Goal: Task Accomplishment & Management: Manage account settings

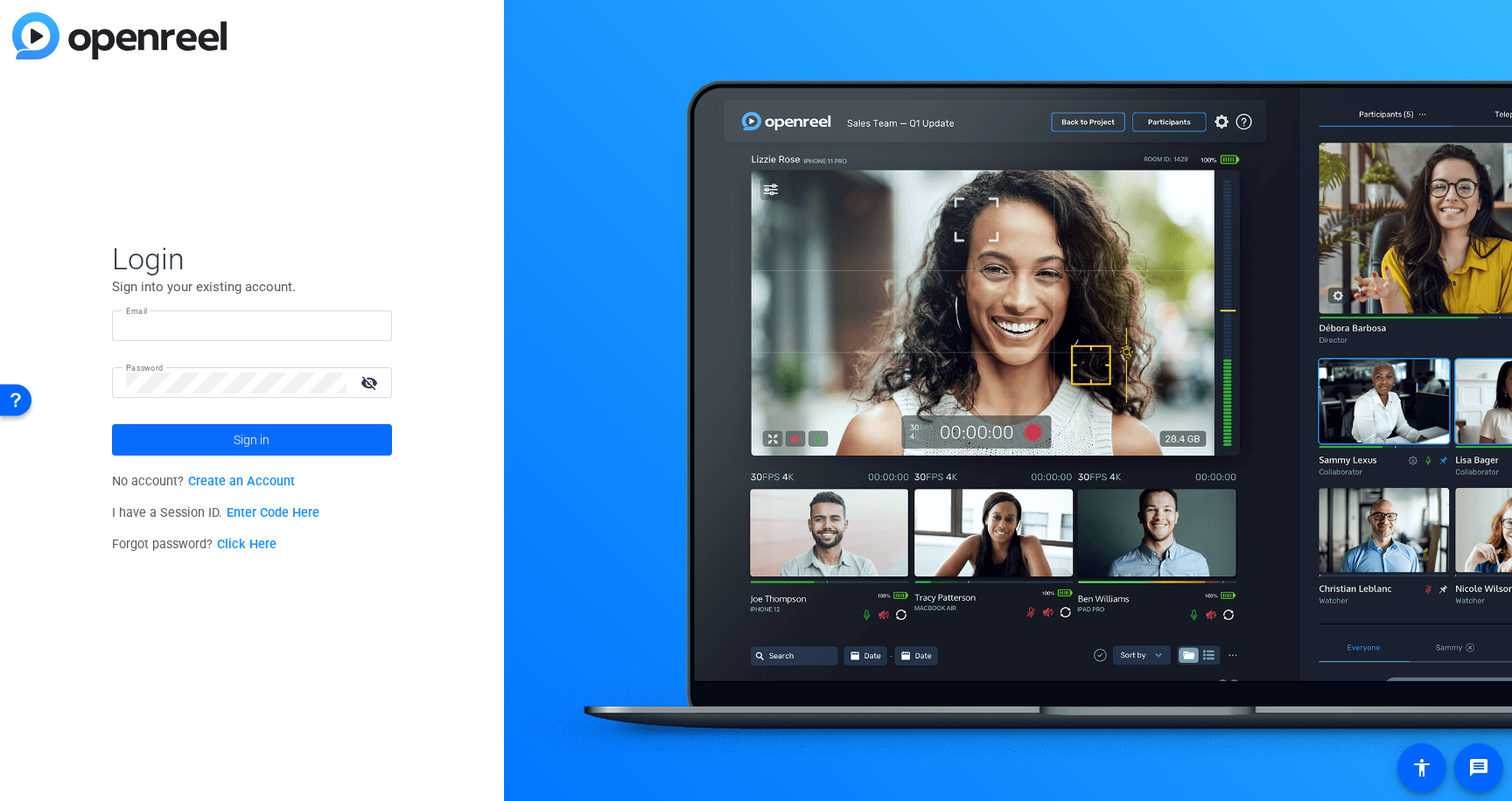
type input "[PERSON_NAME][EMAIL_ADDRESS][PERSON_NAME][DOMAIN_NAME]"
click at [368, 449] on span at bounding box center [252, 440] width 280 height 42
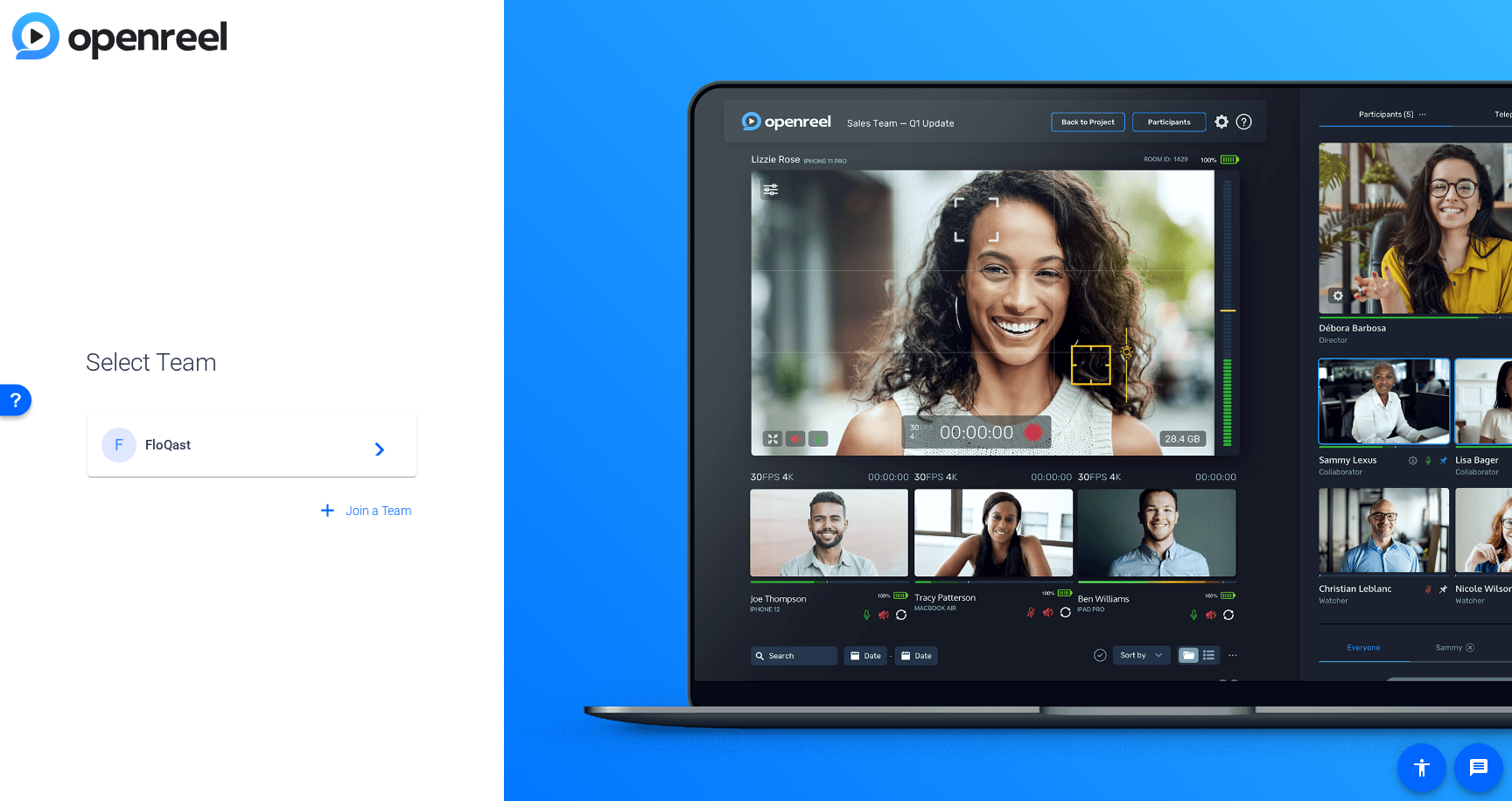
click at [351, 436] on div "F FloQast navigate_next" at bounding box center [252, 445] width 301 height 35
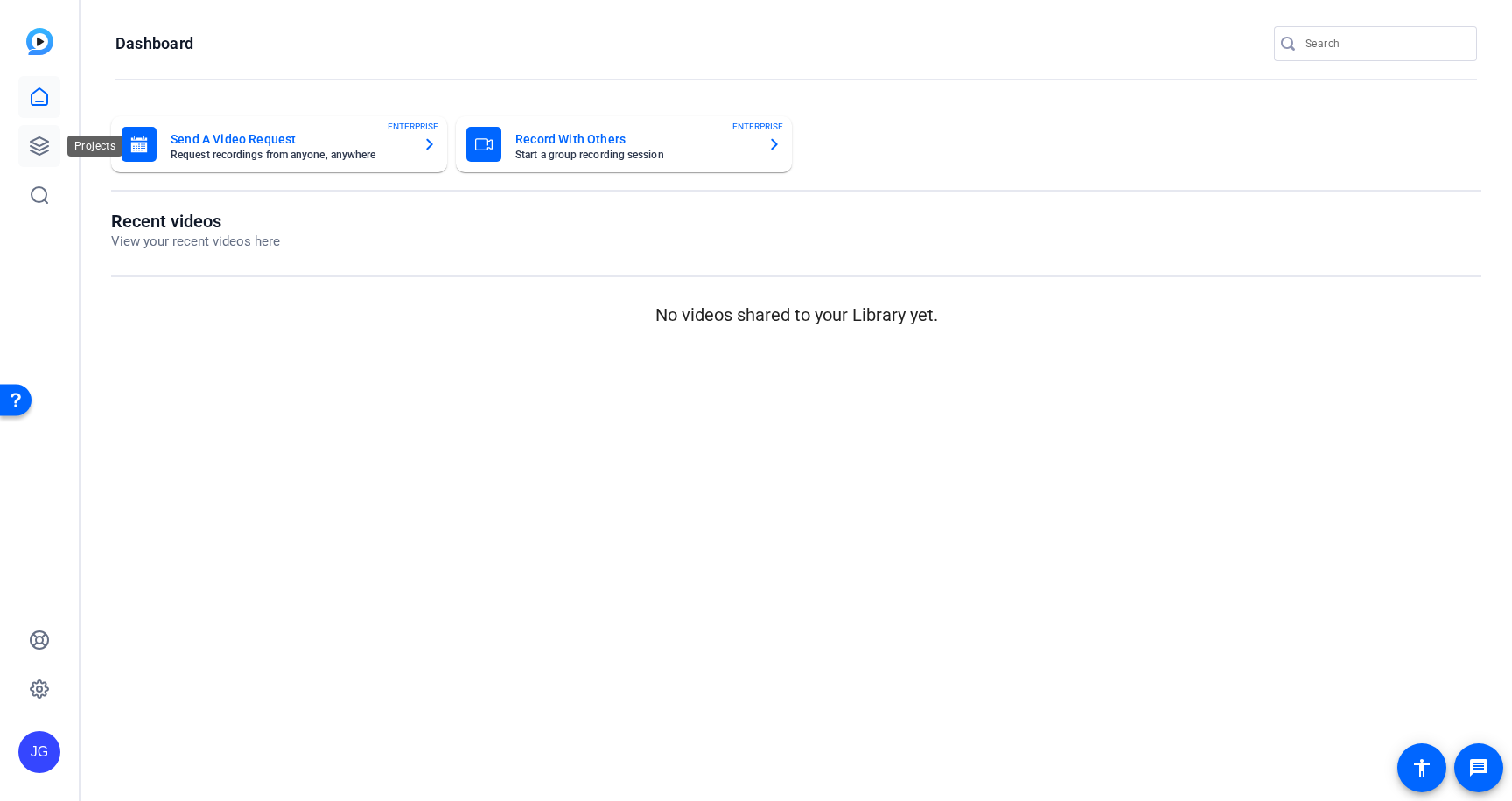
click at [44, 143] on icon at bounding box center [39, 147] width 18 height 18
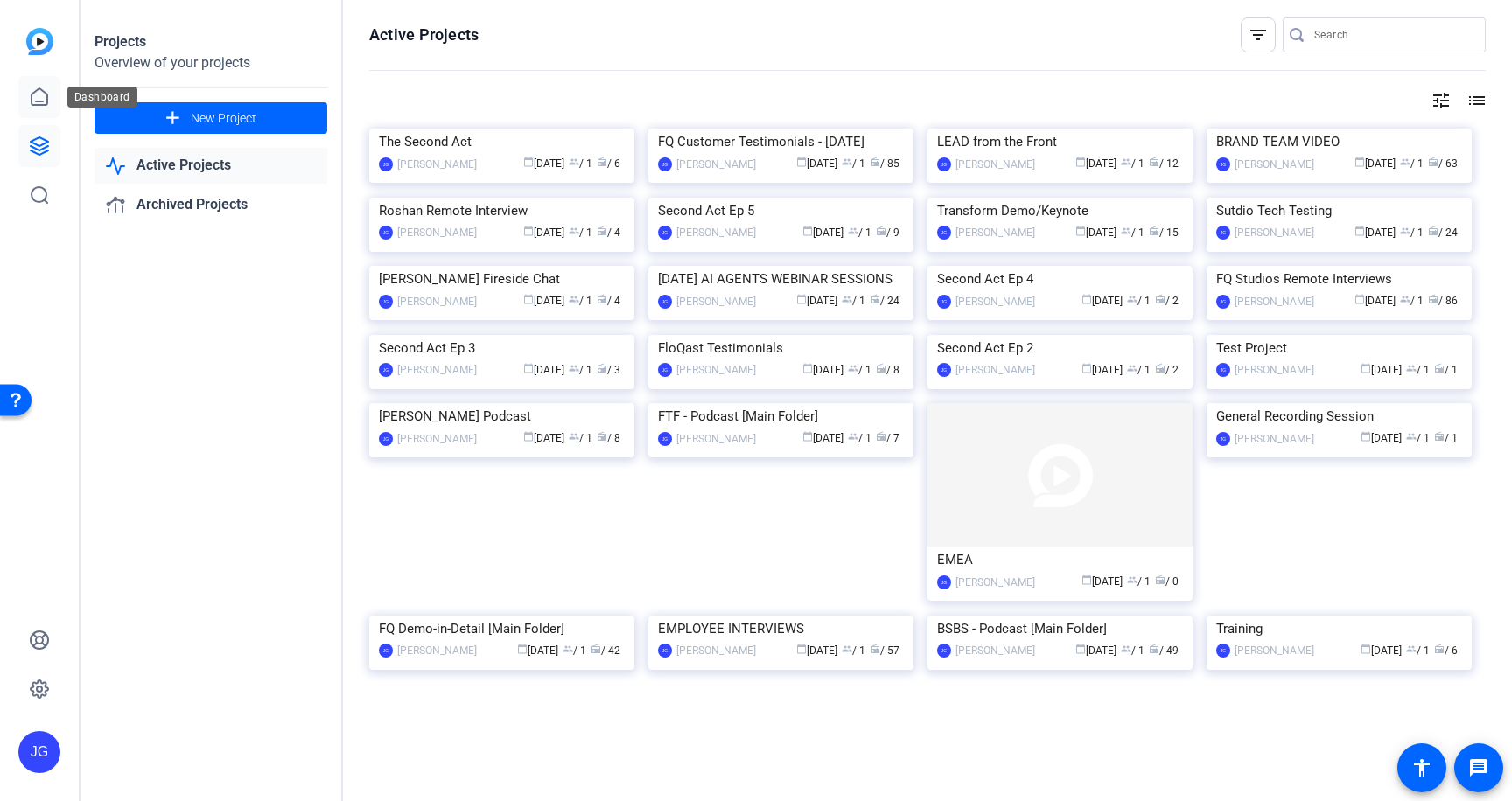
click at [35, 99] on icon at bounding box center [39, 97] width 21 height 21
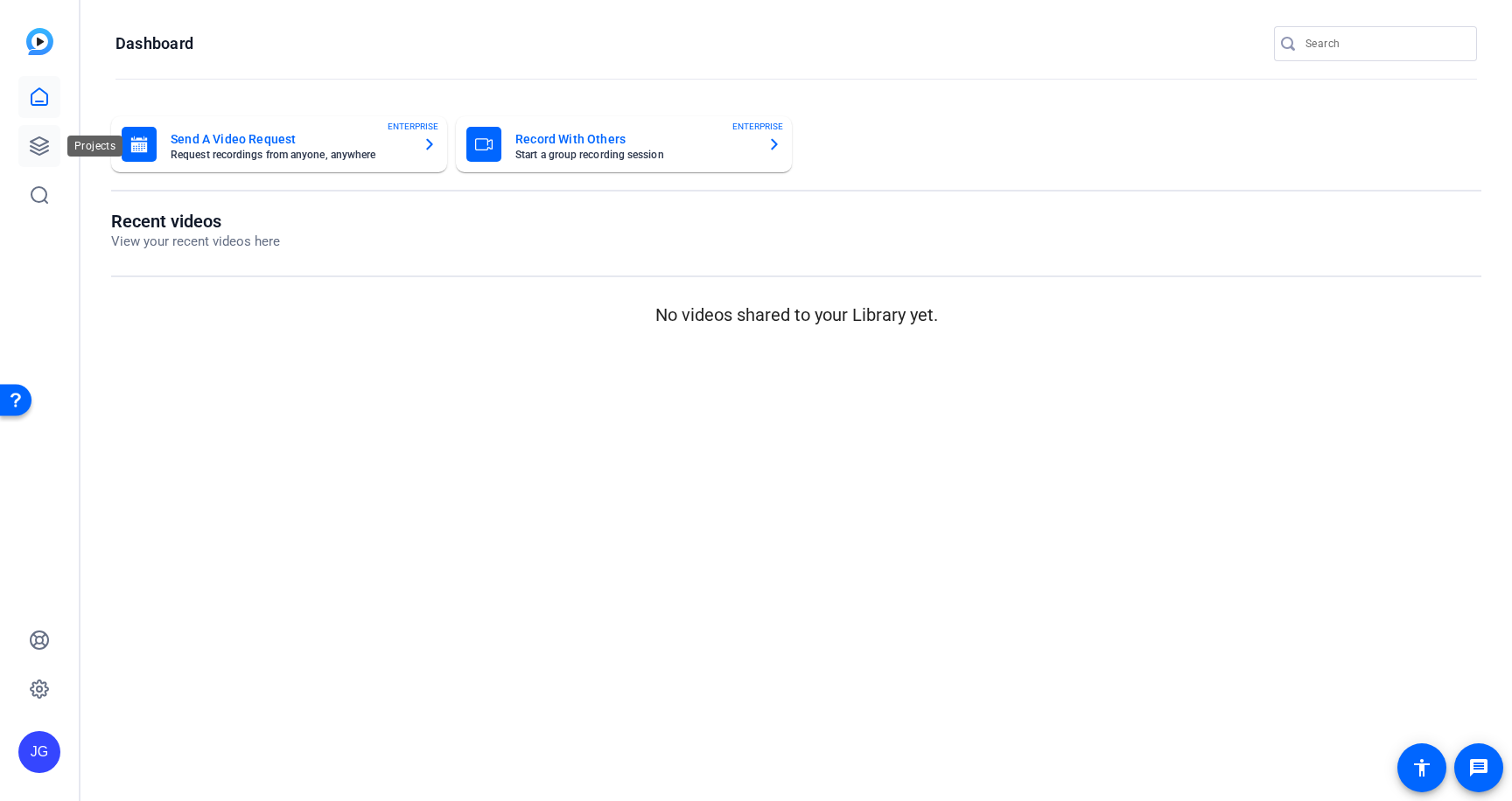
click at [40, 153] on icon at bounding box center [39, 147] width 18 height 18
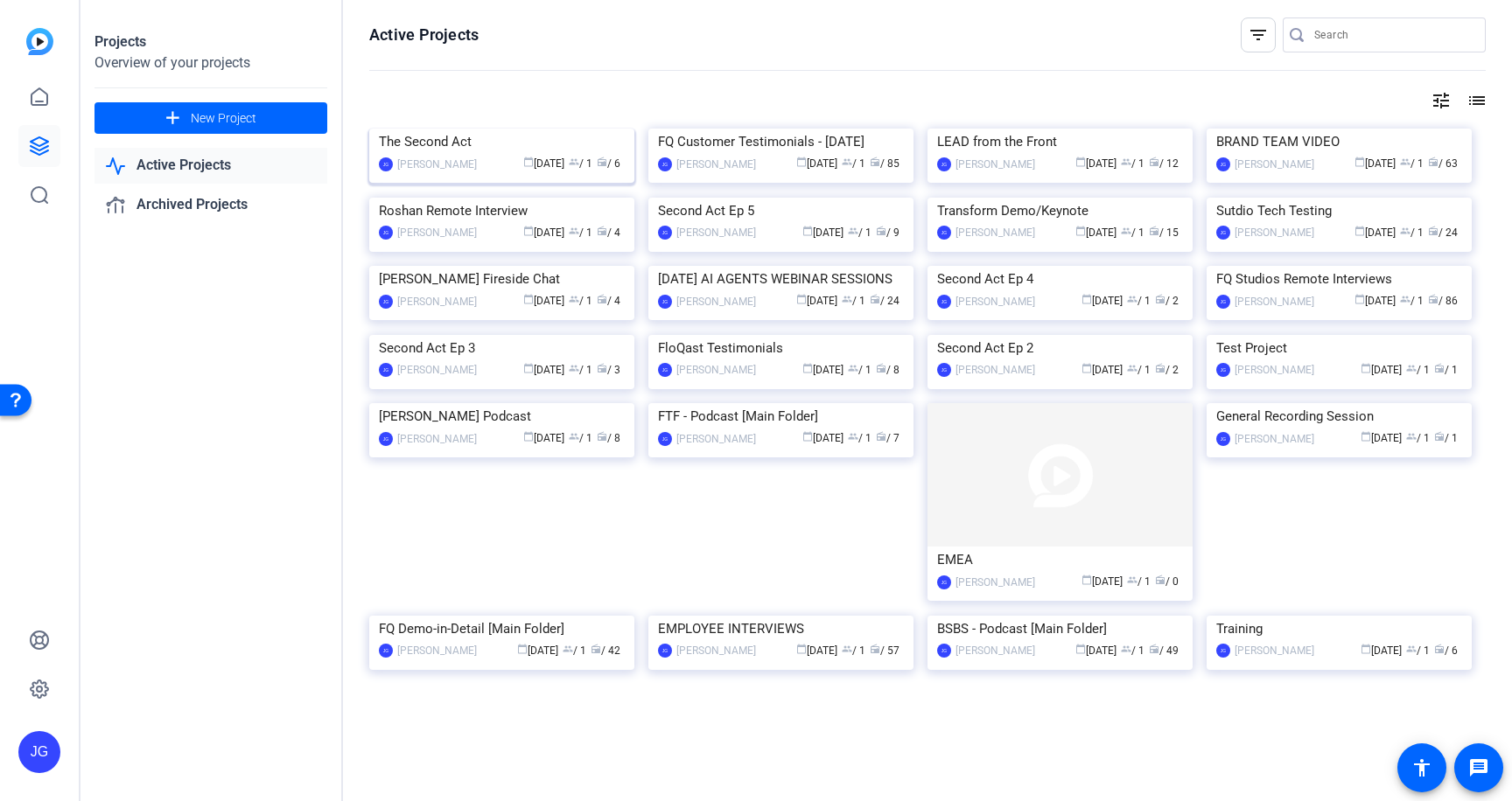
click at [463, 154] on div "The Second Act" at bounding box center [501, 142] width 245 height 26
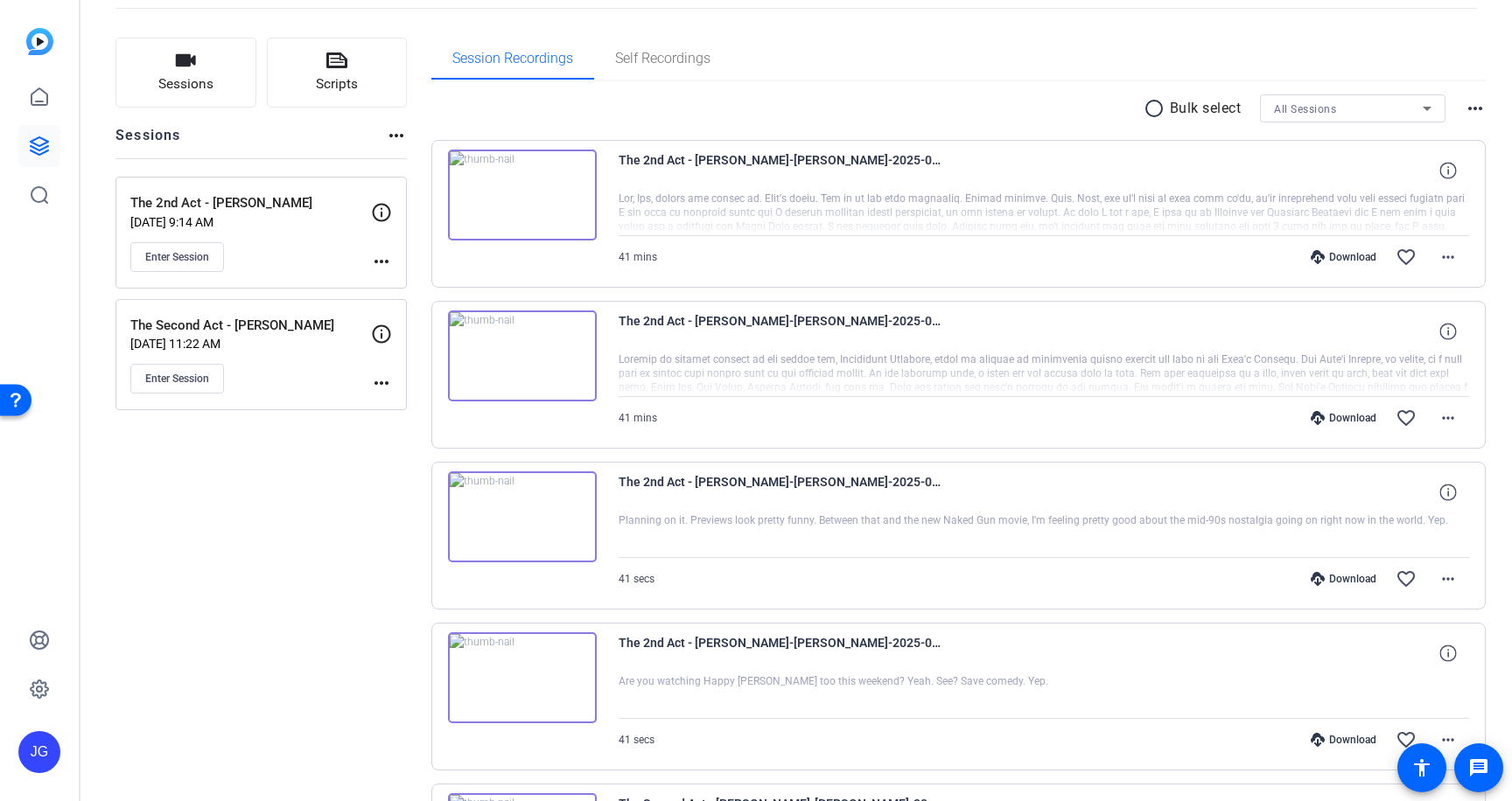
scroll to position [75, 0]
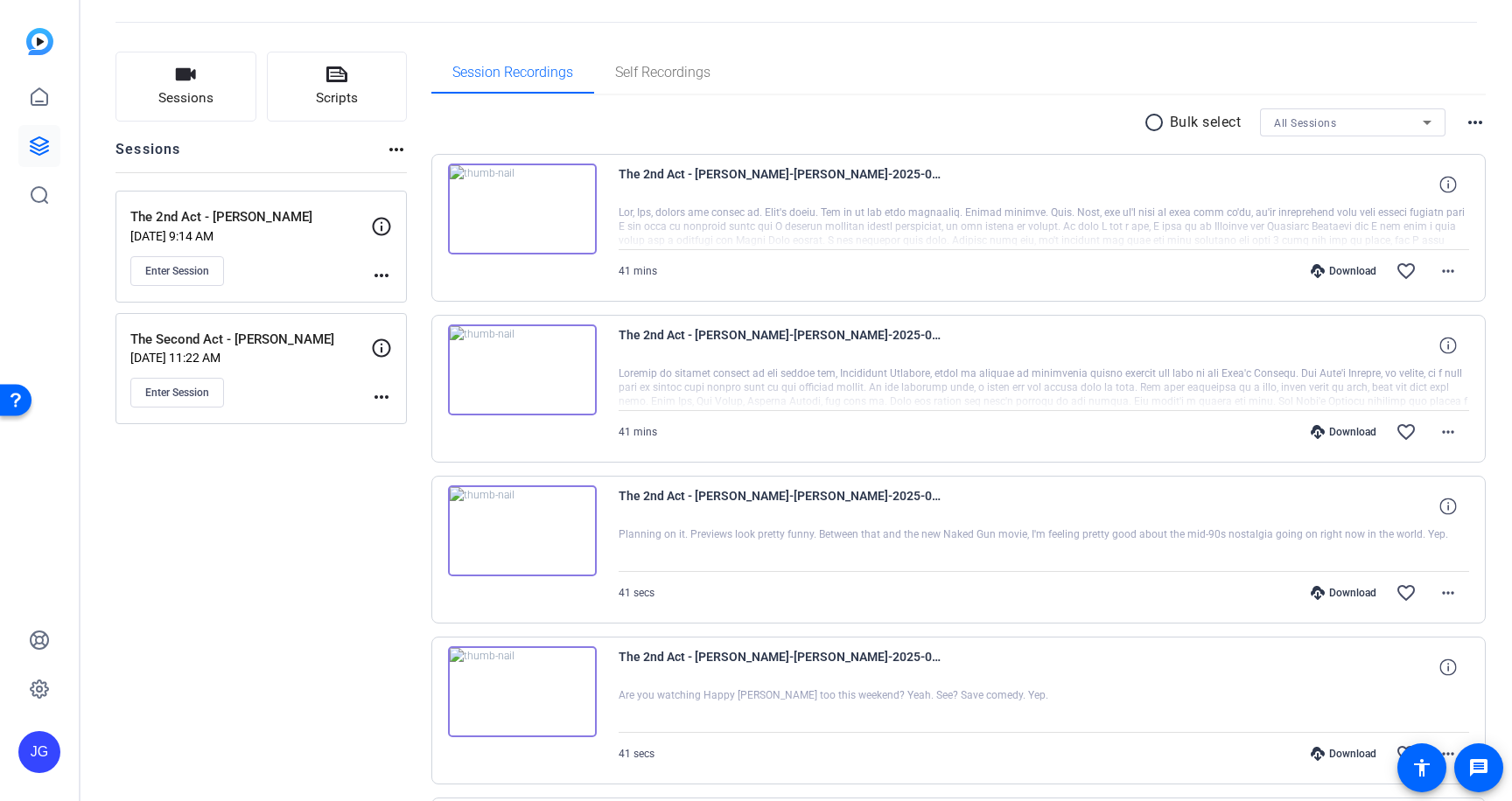
click at [518, 209] on img at bounding box center [522, 208] width 149 height 91
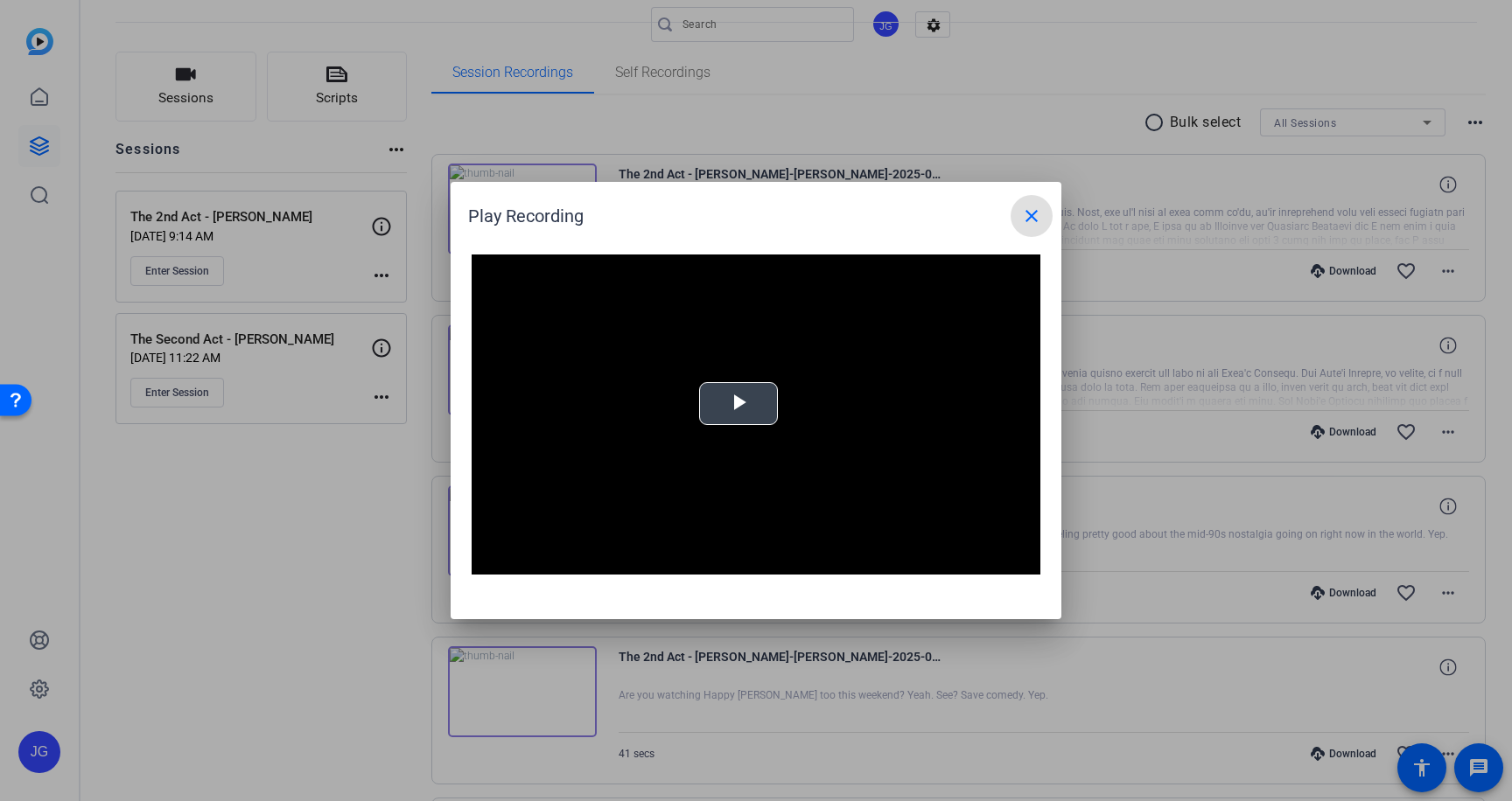
click at [738, 403] on span "Video Player" at bounding box center [738, 403] width 0 height 0
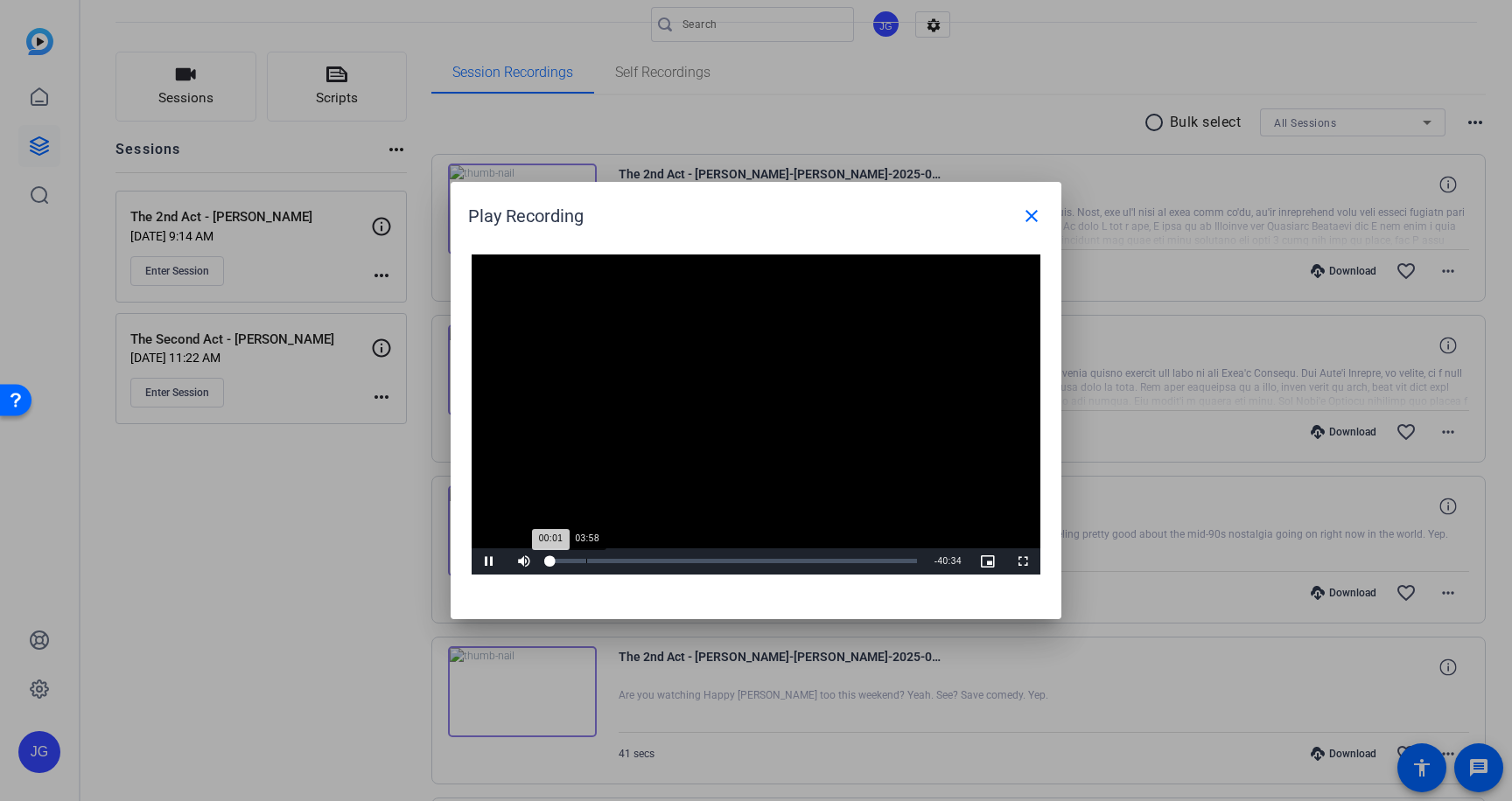
click at [585, 560] on div "Loaded : 0% 03:58 00:01" at bounding box center [733, 561] width 367 height 4
click at [615, 559] on div "Loaded : 0% 07:10 03:58" at bounding box center [733, 561] width 367 height 4
click at [489, 562] on span "Video Player" at bounding box center [489, 562] width 35 height 0
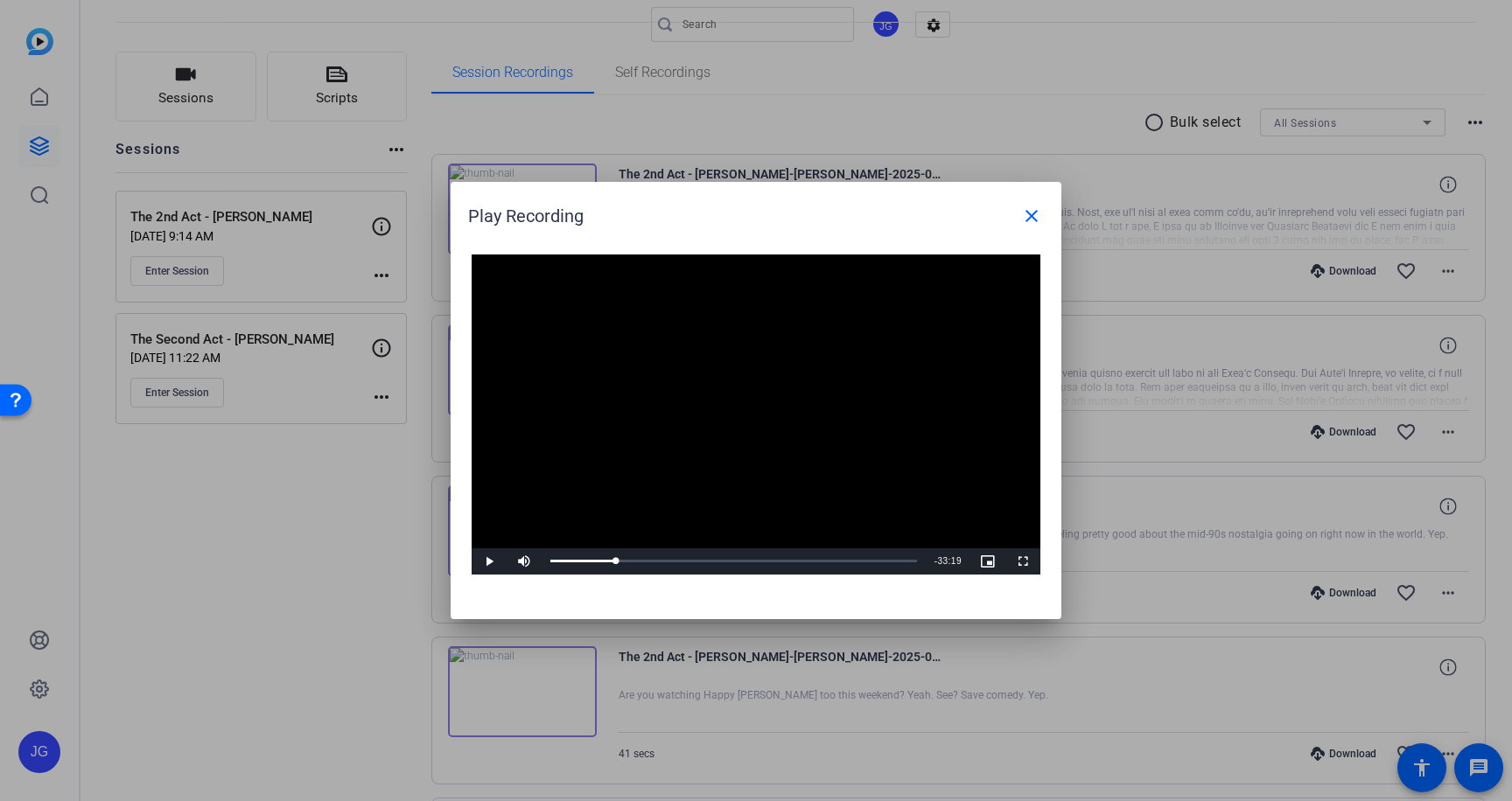
click at [385, 577] on div at bounding box center [756, 400] width 1512 height 801
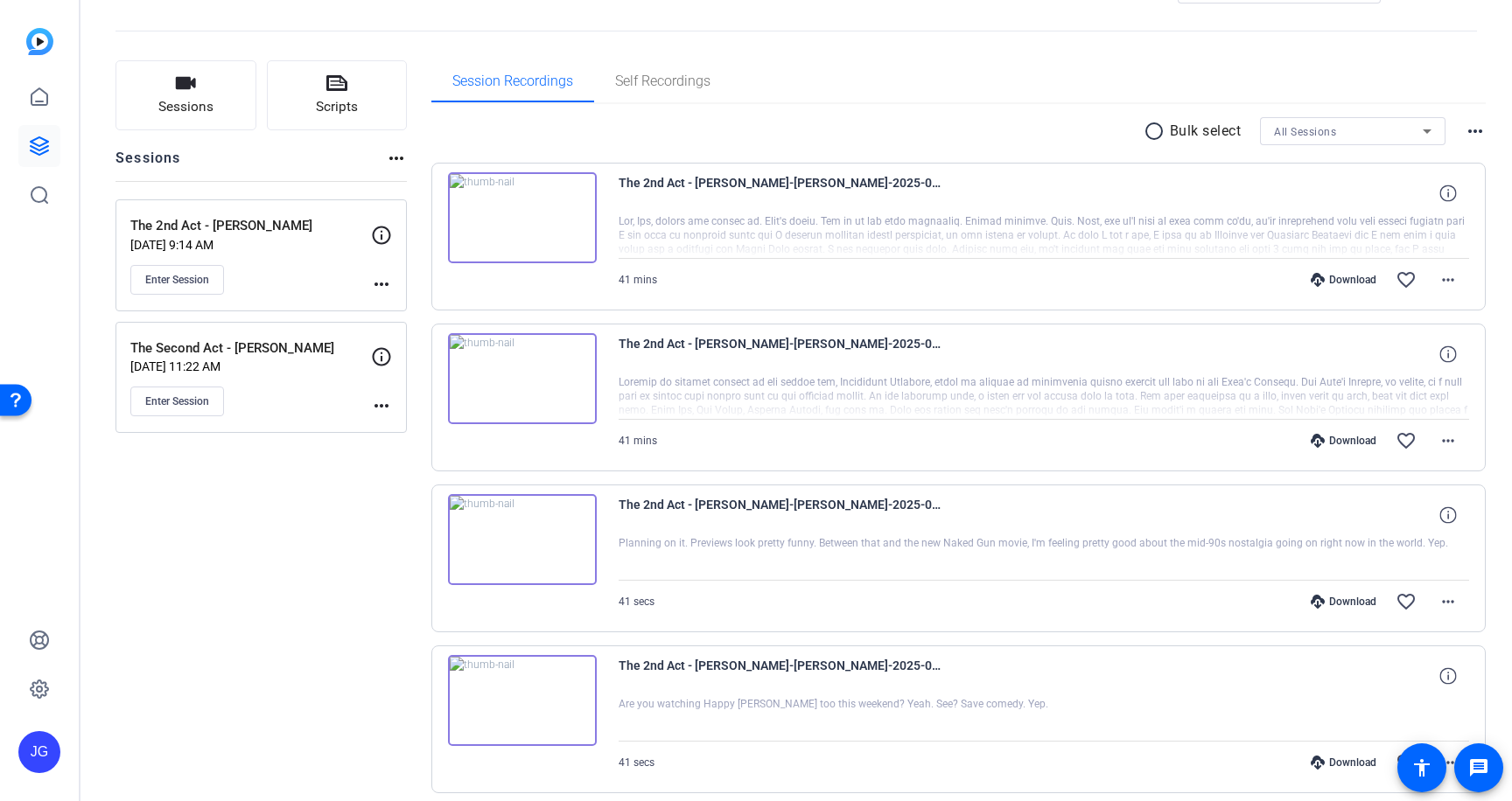
scroll to position [20, 0]
